Goal: Information Seeking & Learning: Learn about a topic

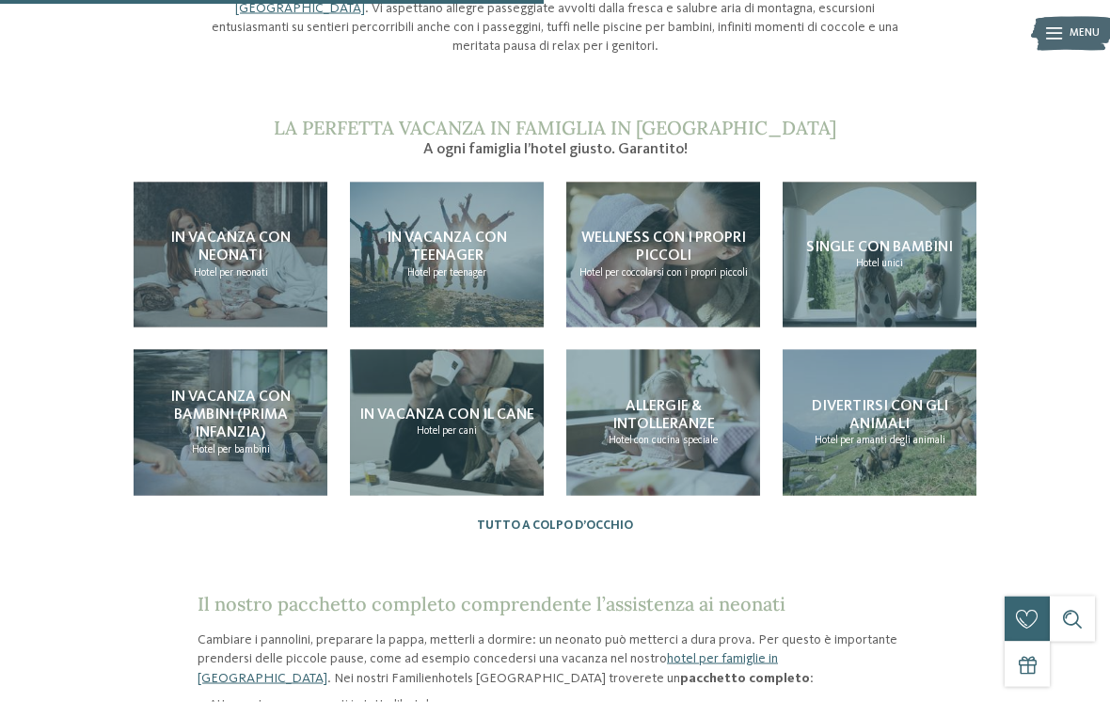
scroll to position [1553, 0]
click at [242, 266] on span "per neonati" at bounding box center [243, 271] width 49 height 11
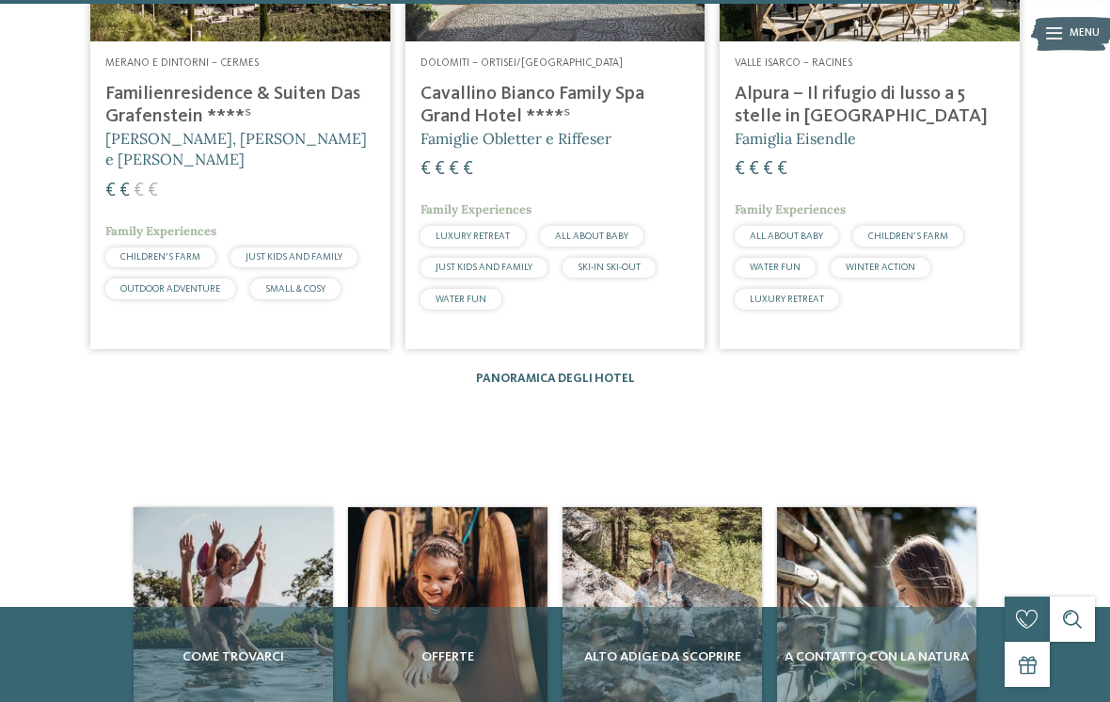
scroll to position [2713, 0]
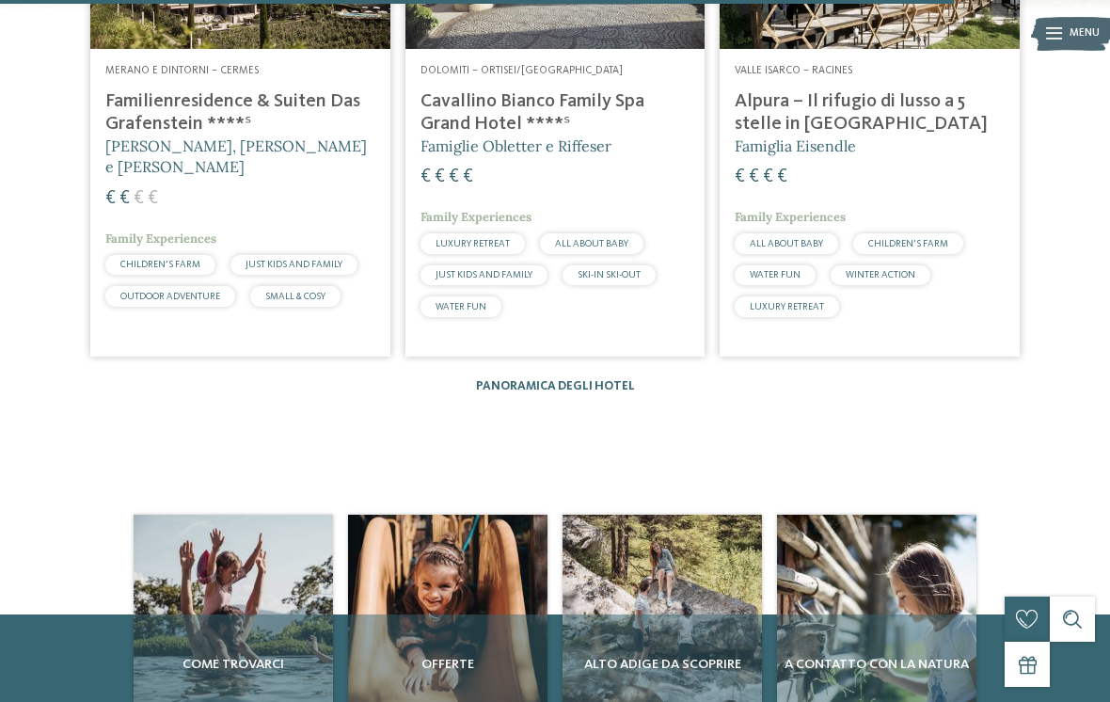
click at [587, 380] on link "Panoramica degli hotel" at bounding box center [555, 386] width 159 height 12
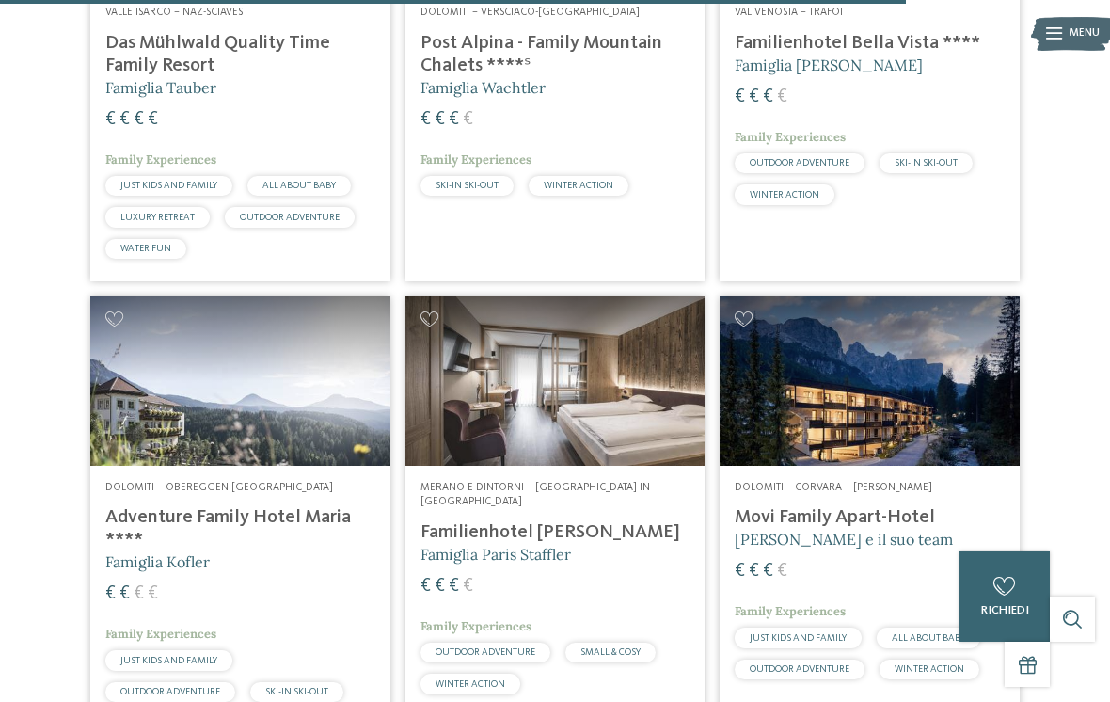
scroll to position [3946, 0]
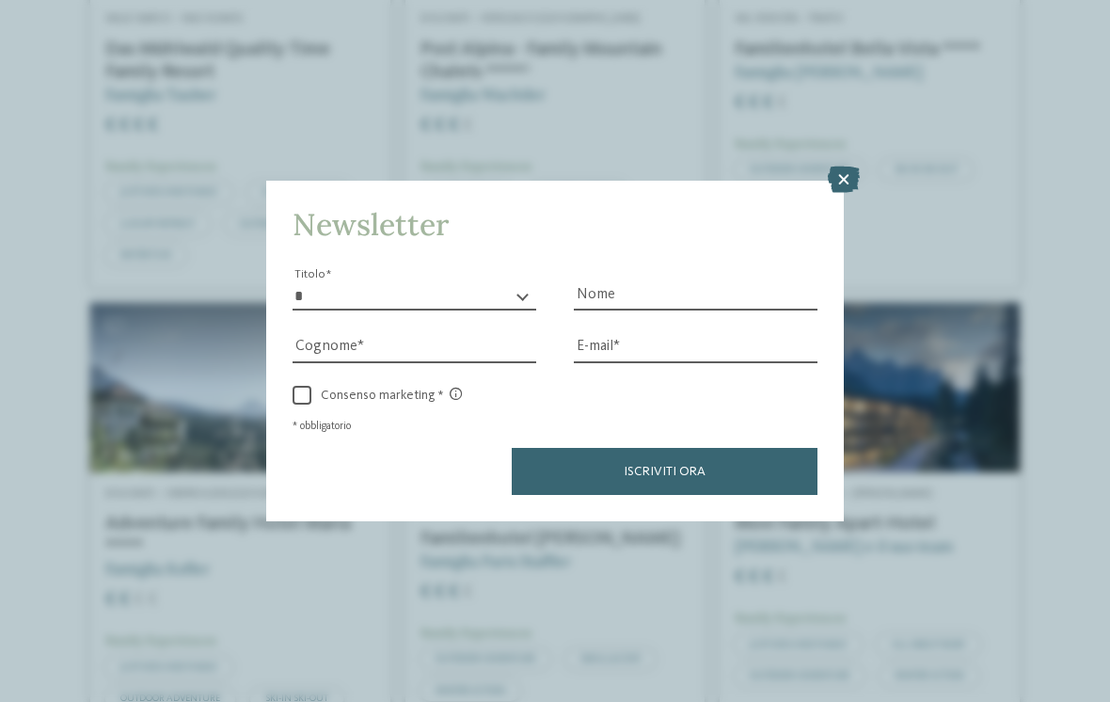
click at [835, 167] on icon at bounding box center [844, 180] width 32 height 26
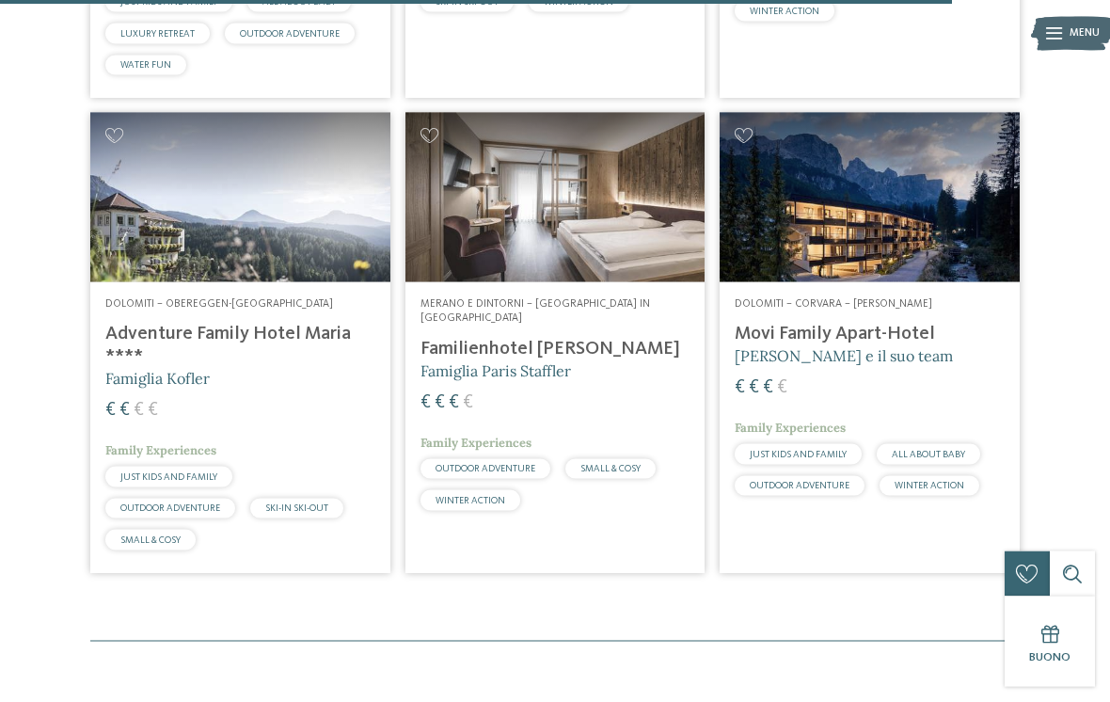
scroll to position [4140, 0]
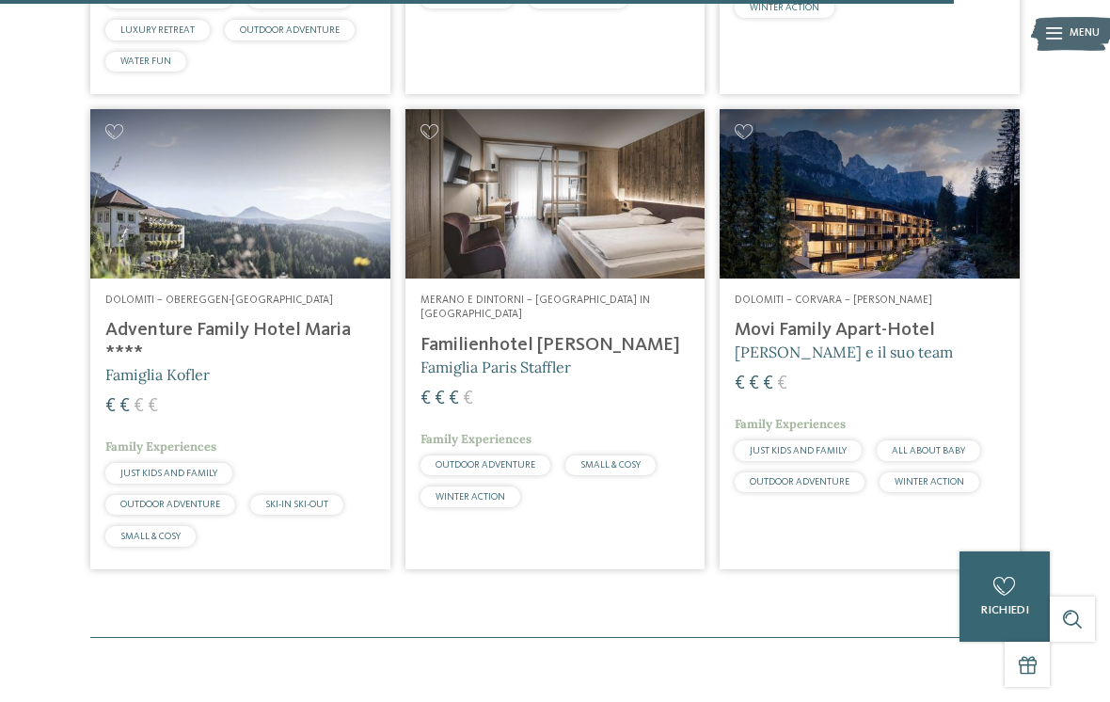
click at [887, 319] on h4 "Movi Family Apart-Hotel" at bounding box center [870, 330] width 270 height 23
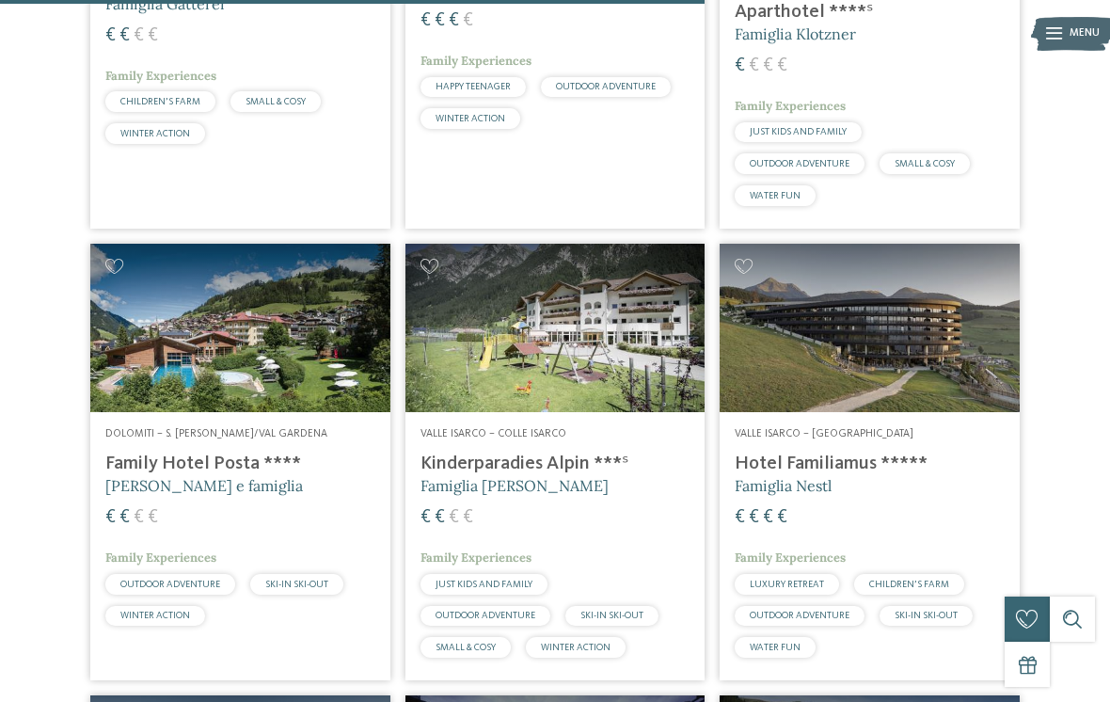
scroll to position [3065, 0]
